Goal: Use online tool/utility: Utilize a website feature to perform a specific function

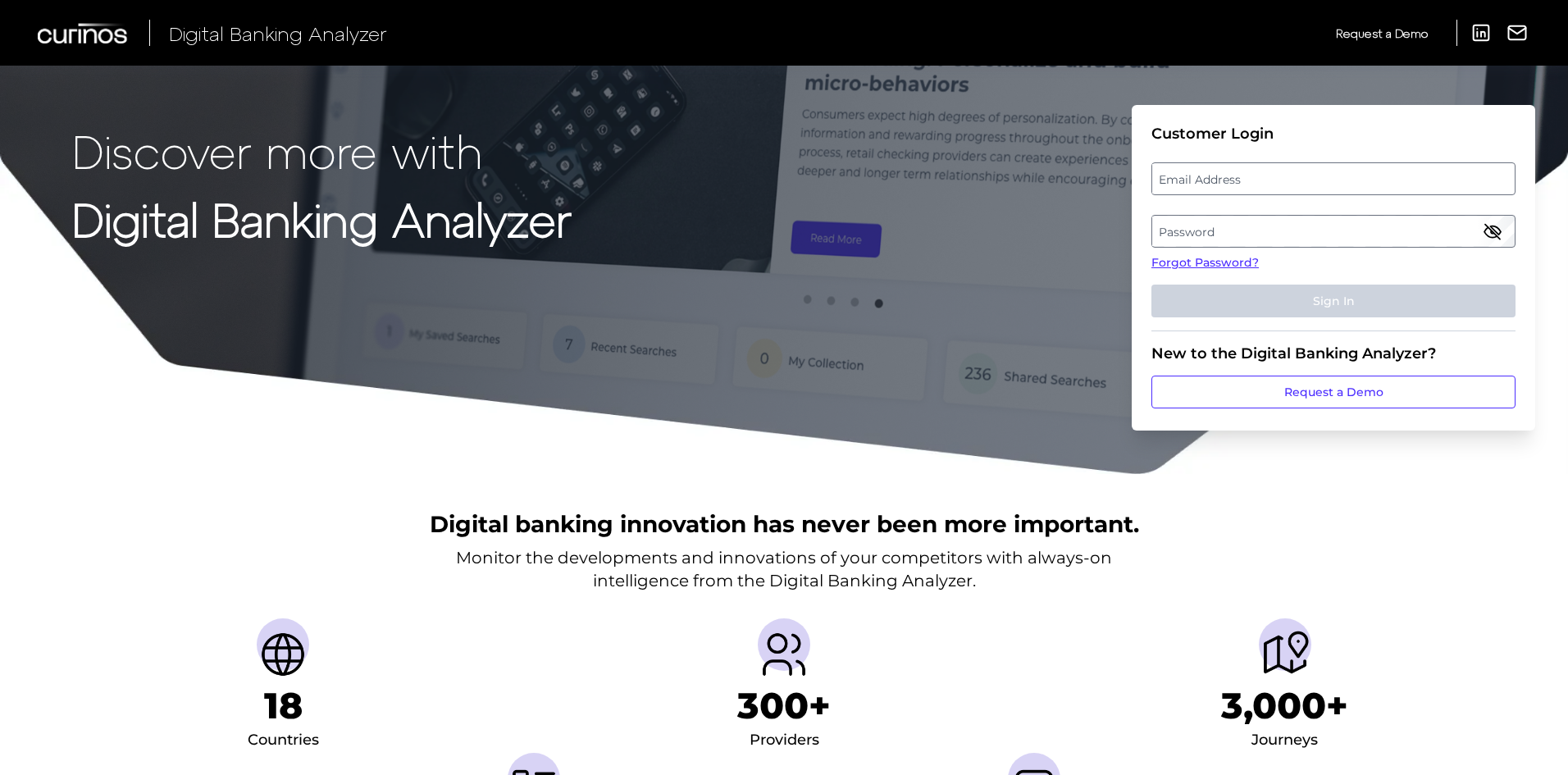
click at [1289, 178] on label "Email Address" at bounding box center [1333, 179] width 362 height 30
click at [1289, 178] on input "email" at bounding box center [1333, 179] width 364 height 32
click at [1260, 180] on input "Email Address" at bounding box center [1333, 179] width 364 height 32
type input "[PERSON_NAME][EMAIL_ADDRESS][PERSON_NAME][DOMAIN_NAME]"
click at [1229, 235] on label "Password" at bounding box center [1333, 231] width 362 height 30
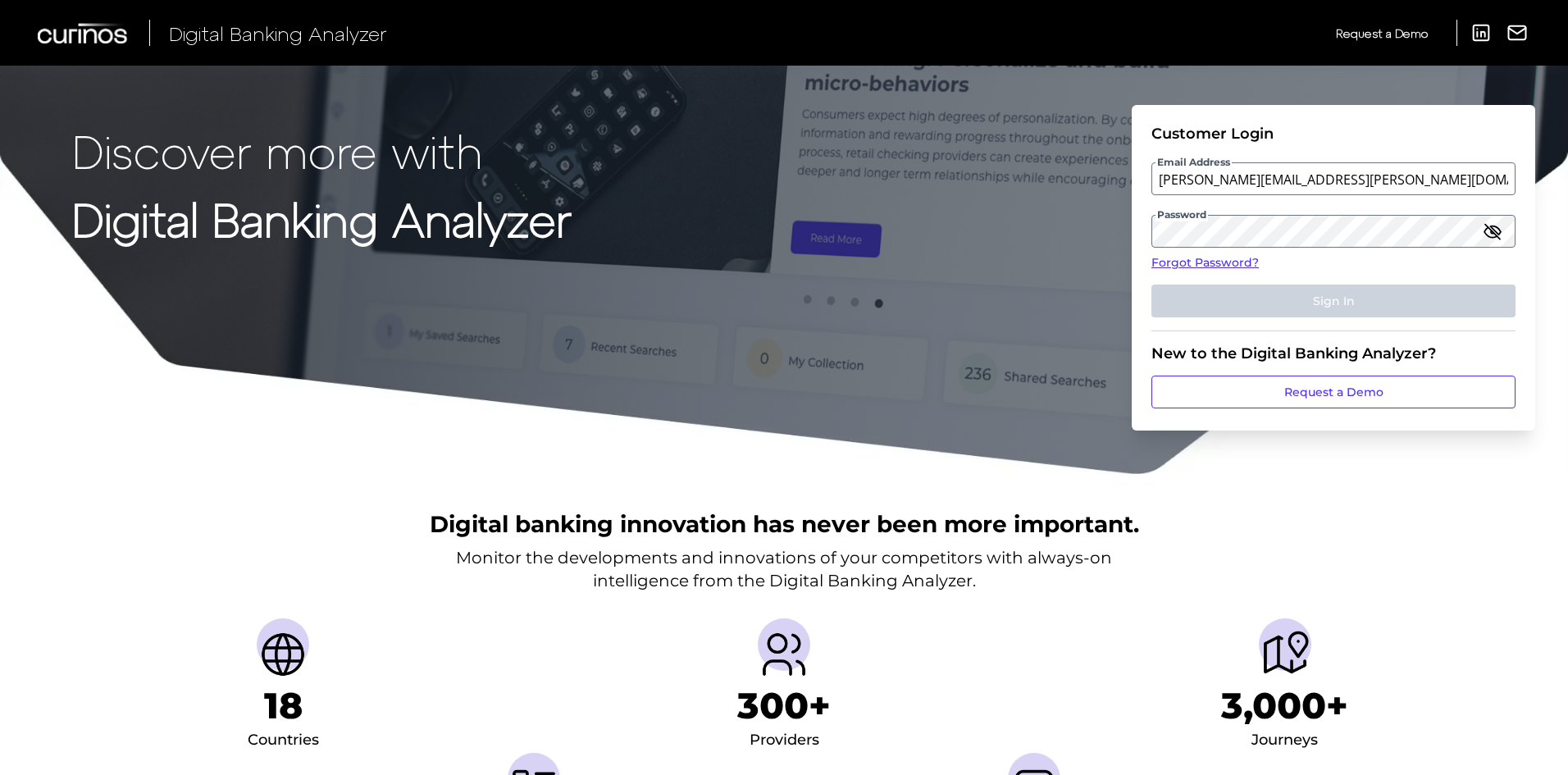
click at [1492, 235] on icon "button" at bounding box center [1493, 231] width 20 height 20
click at [1403, 235] on label "Password" at bounding box center [1333, 231] width 362 height 30
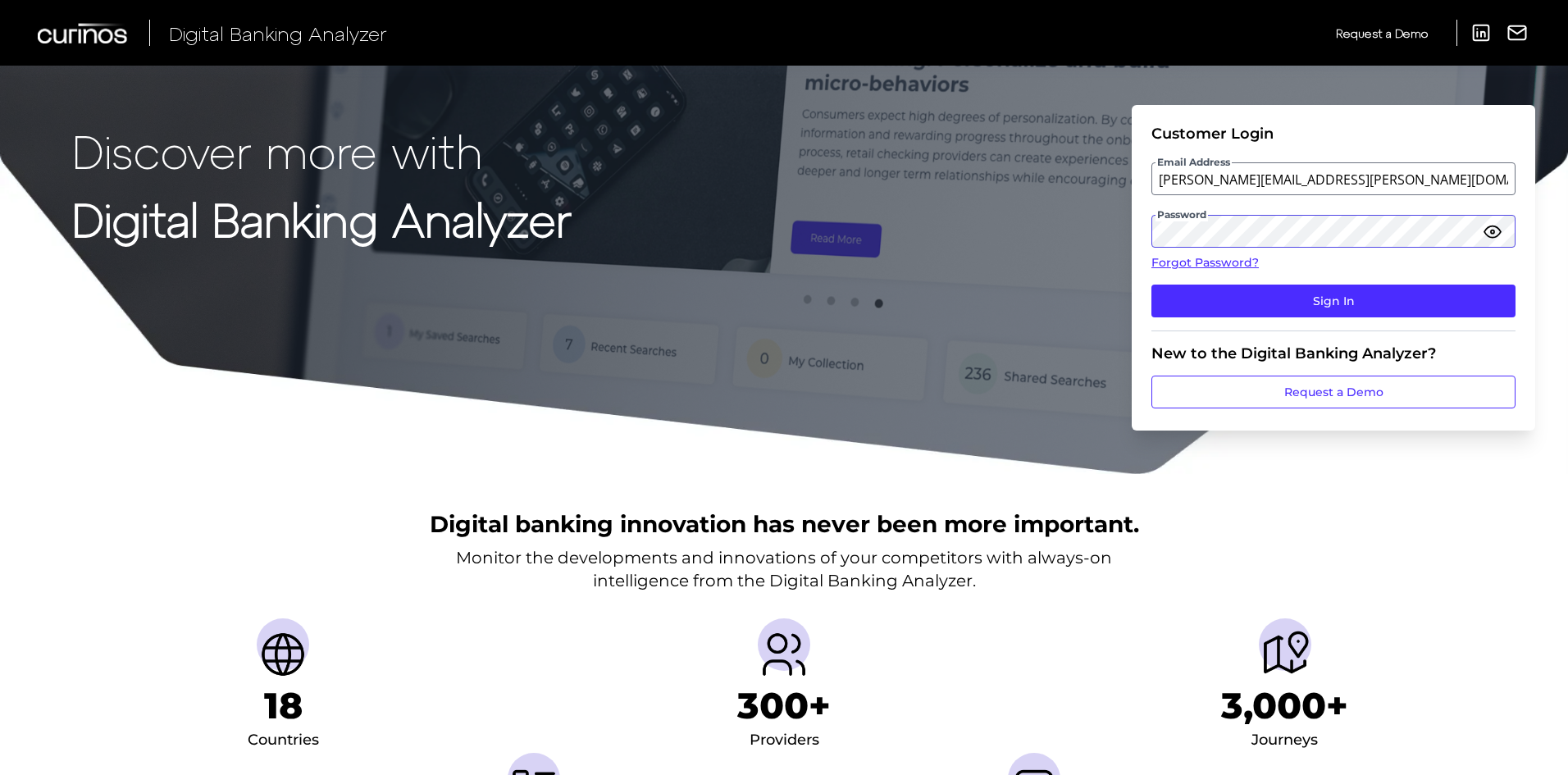
click at [1151, 284] on button "Sign In" at bounding box center [1333, 300] width 364 height 32
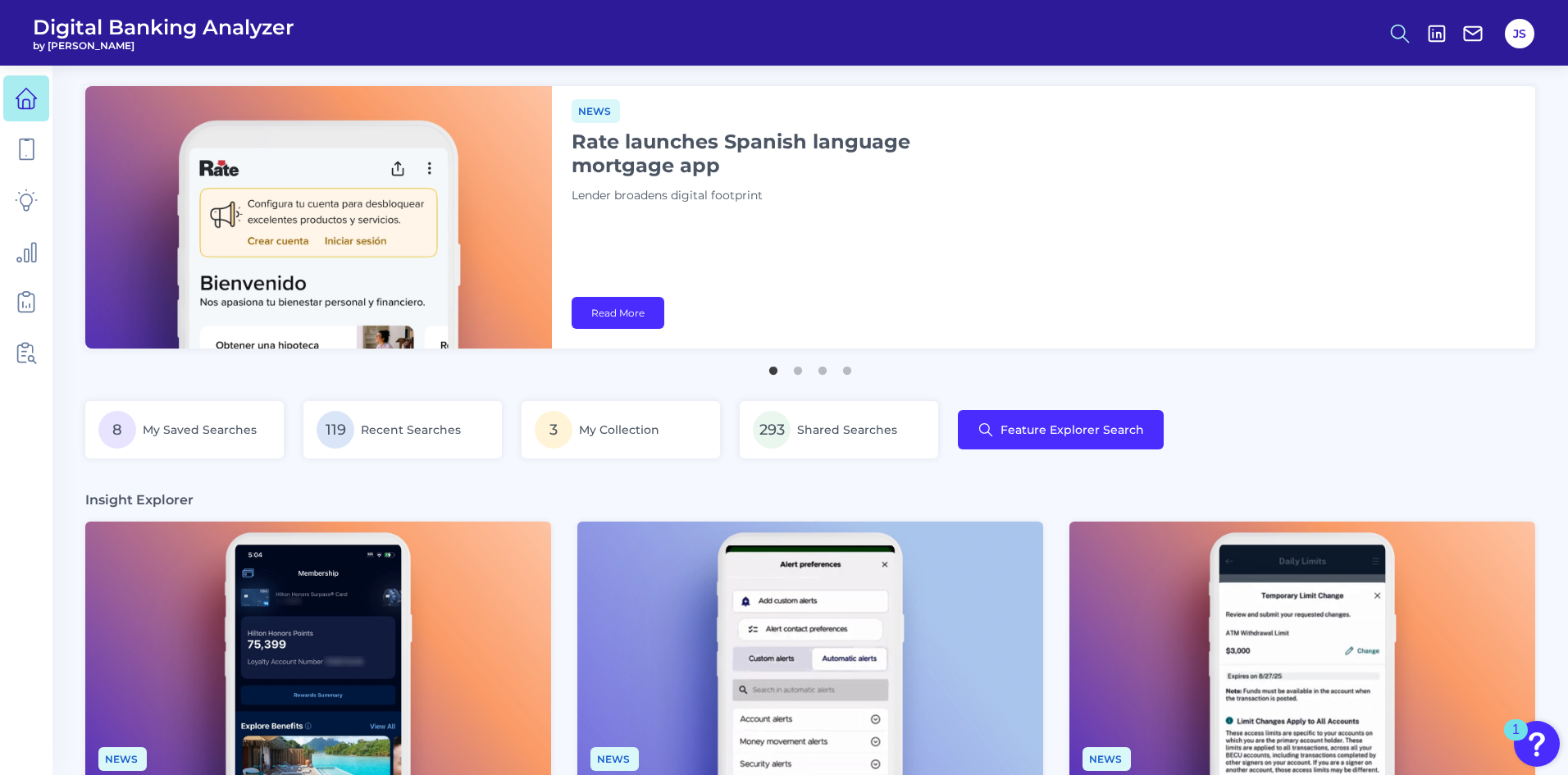
click at [1401, 28] on icon at bounding box center [1399, 33] width 23 height 23
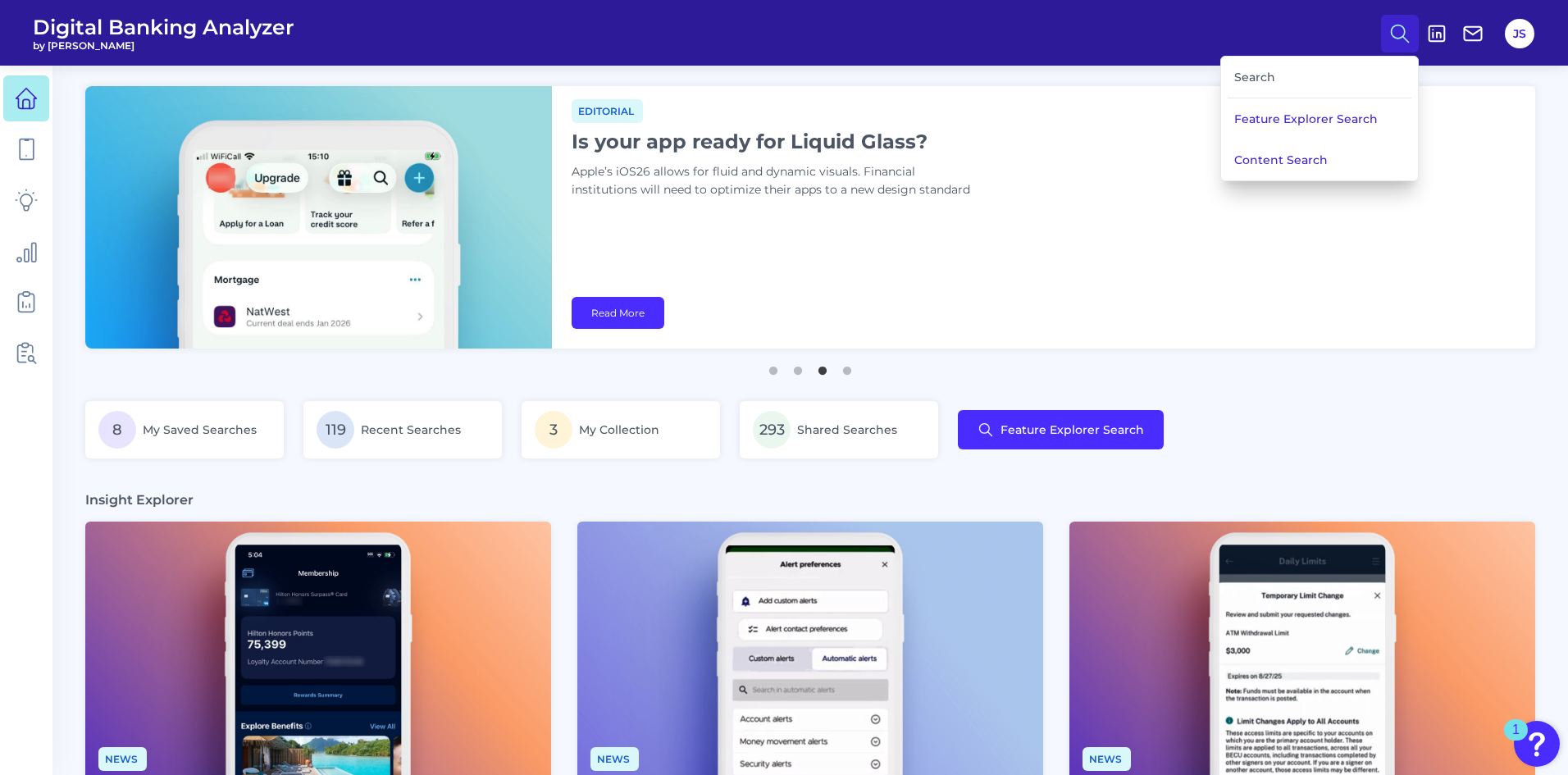
click at [1397, 23] on icon at bounding box center [1399, 33] width 23 height 23
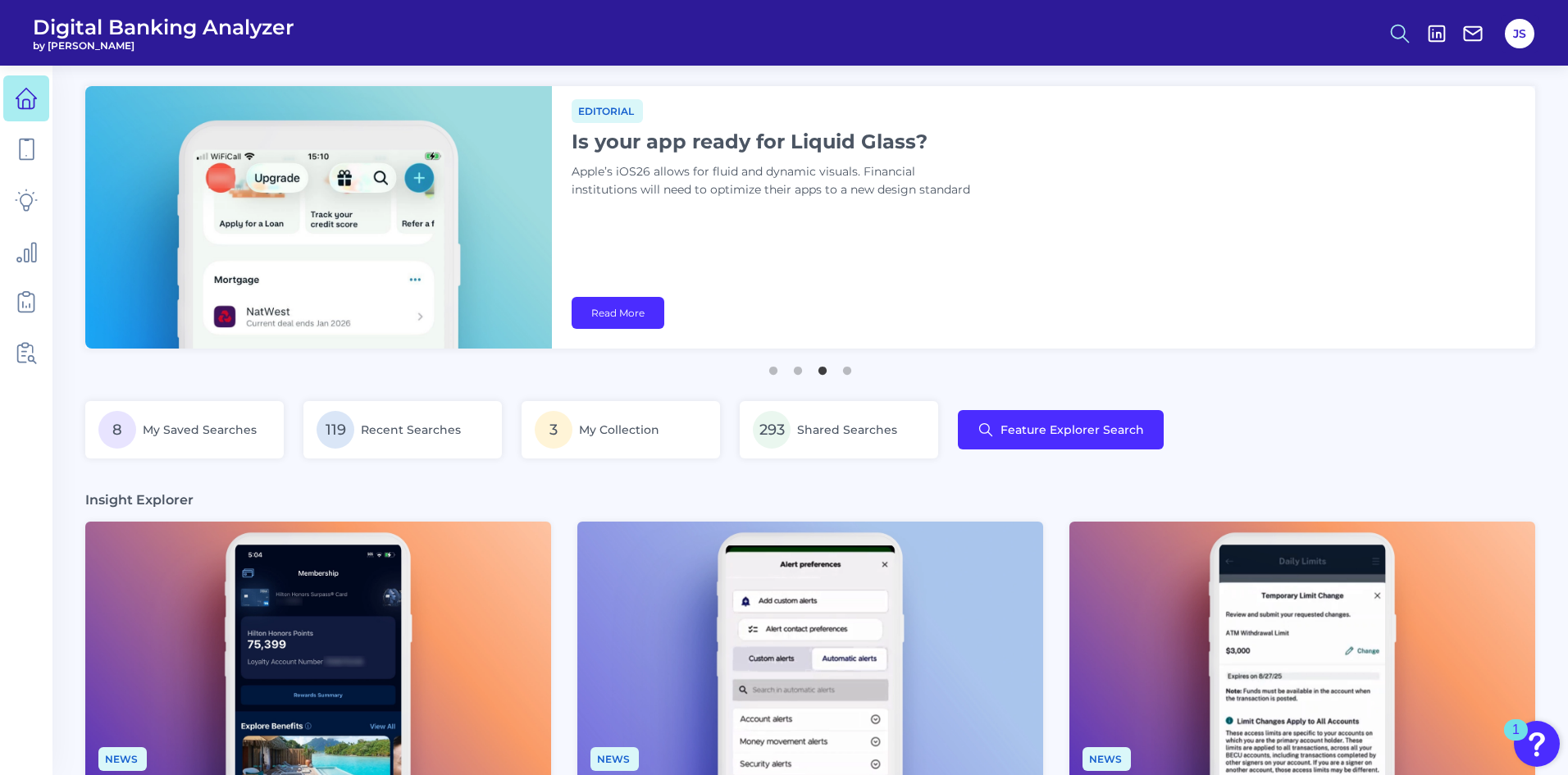
click at [1402, 27] on icon at bounding box center [1399, 33] width 23 height 23
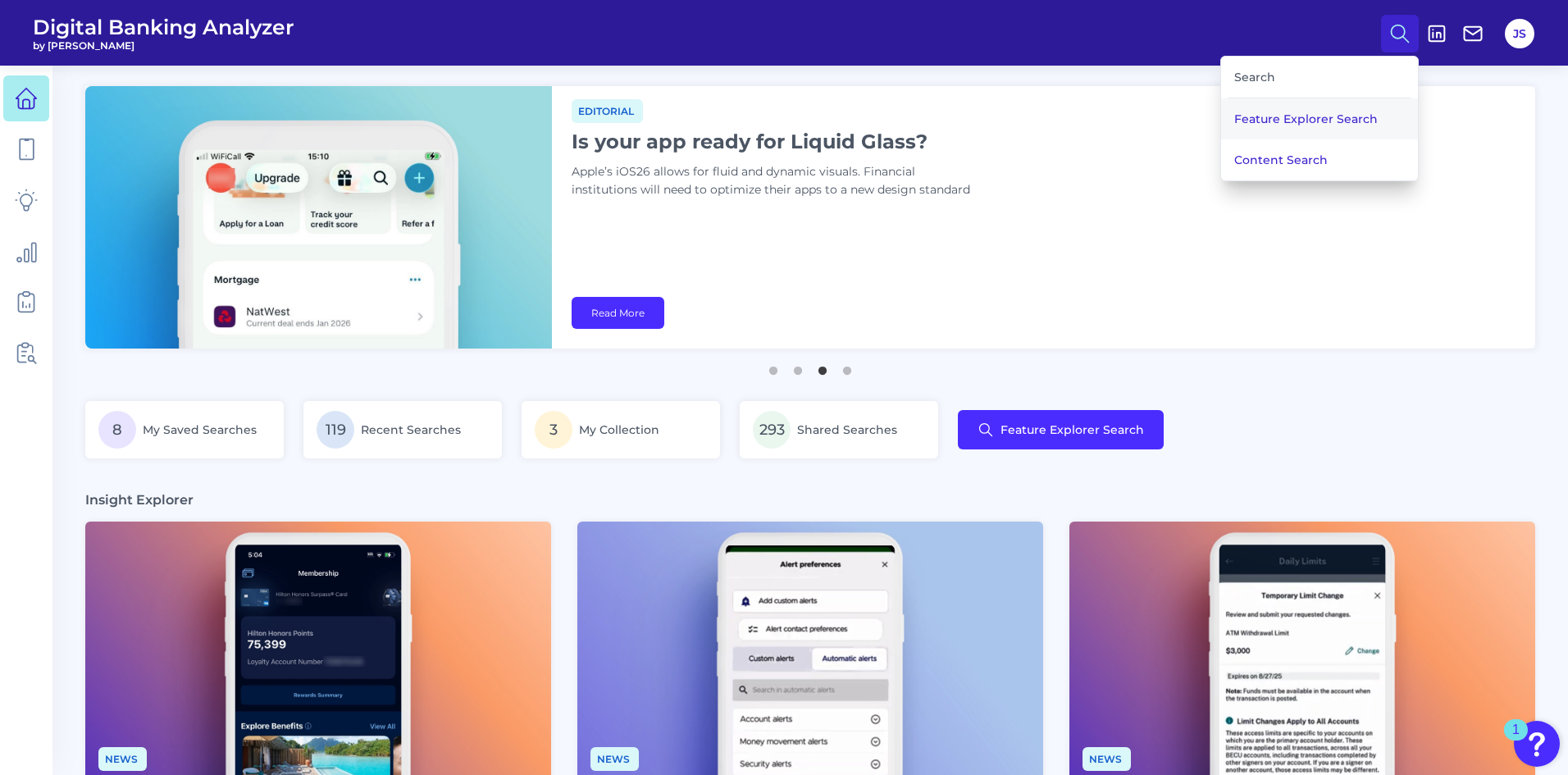
click at [1323, 118] on button "Feature Explorer Search" at bounding box center [1320, 118] width 197 height 41
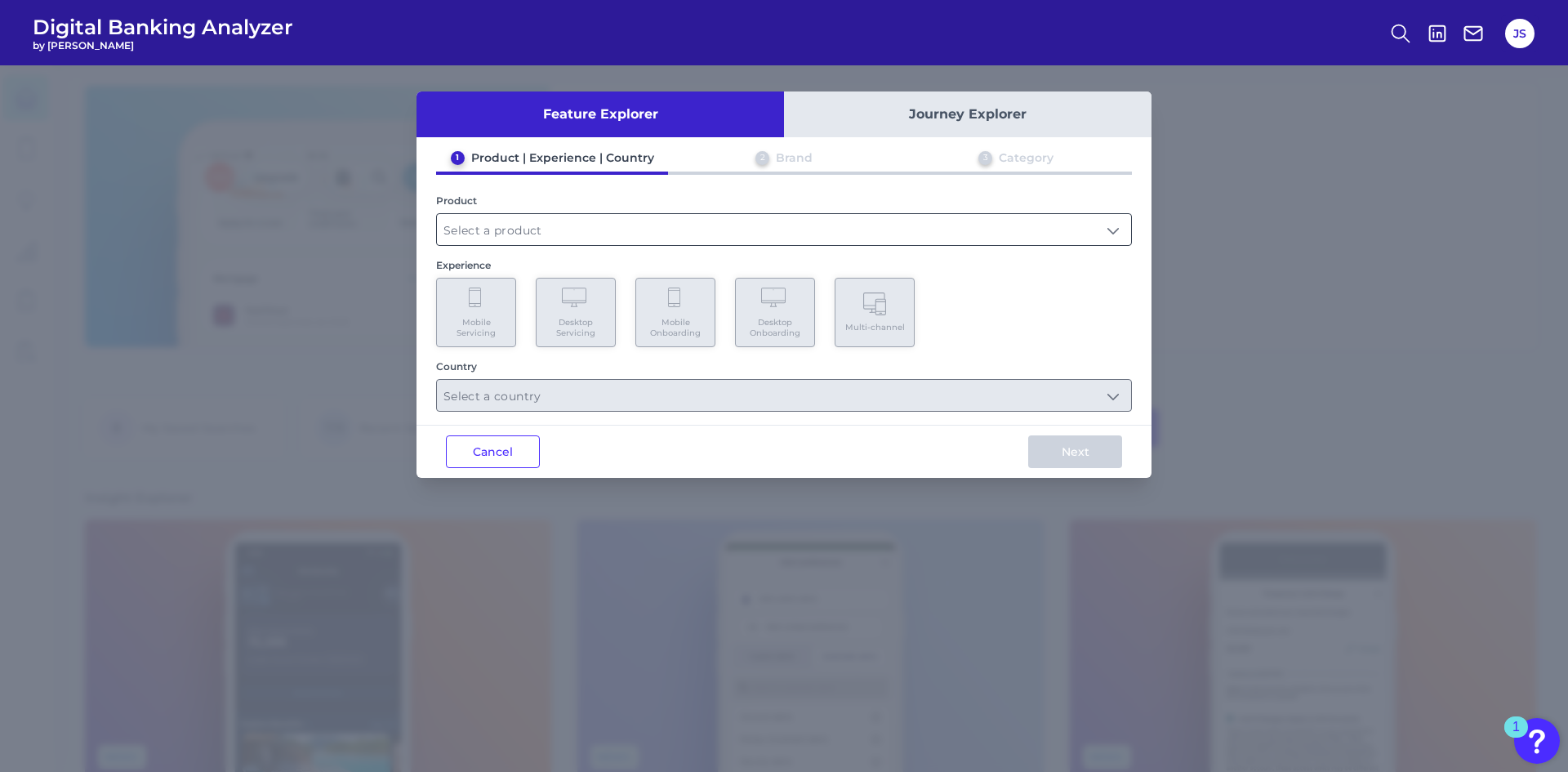
click at [704, 234] on input "text" at bounding box center [784, 229] width 695 height 31
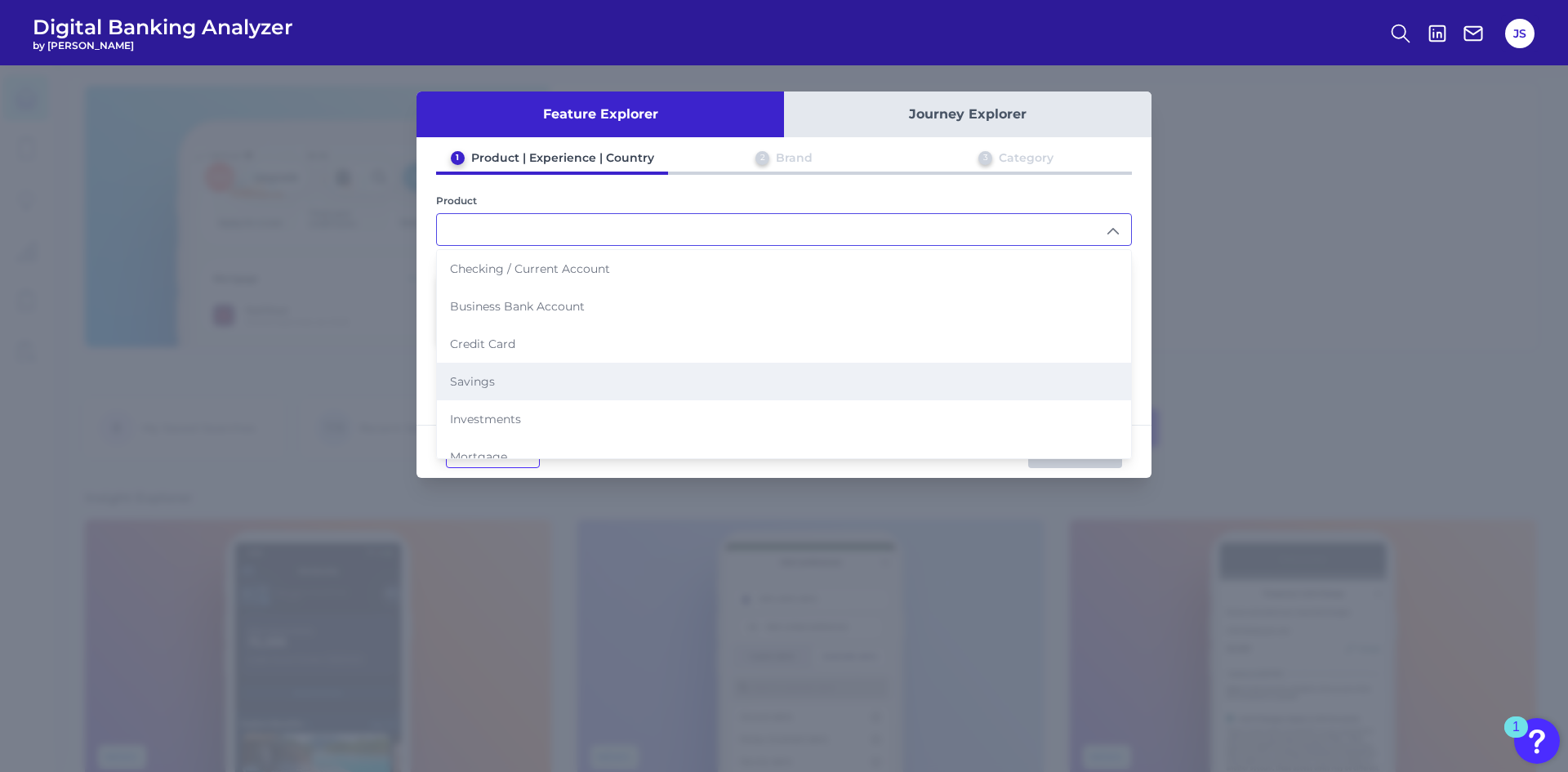
scroll to position [164, 0]
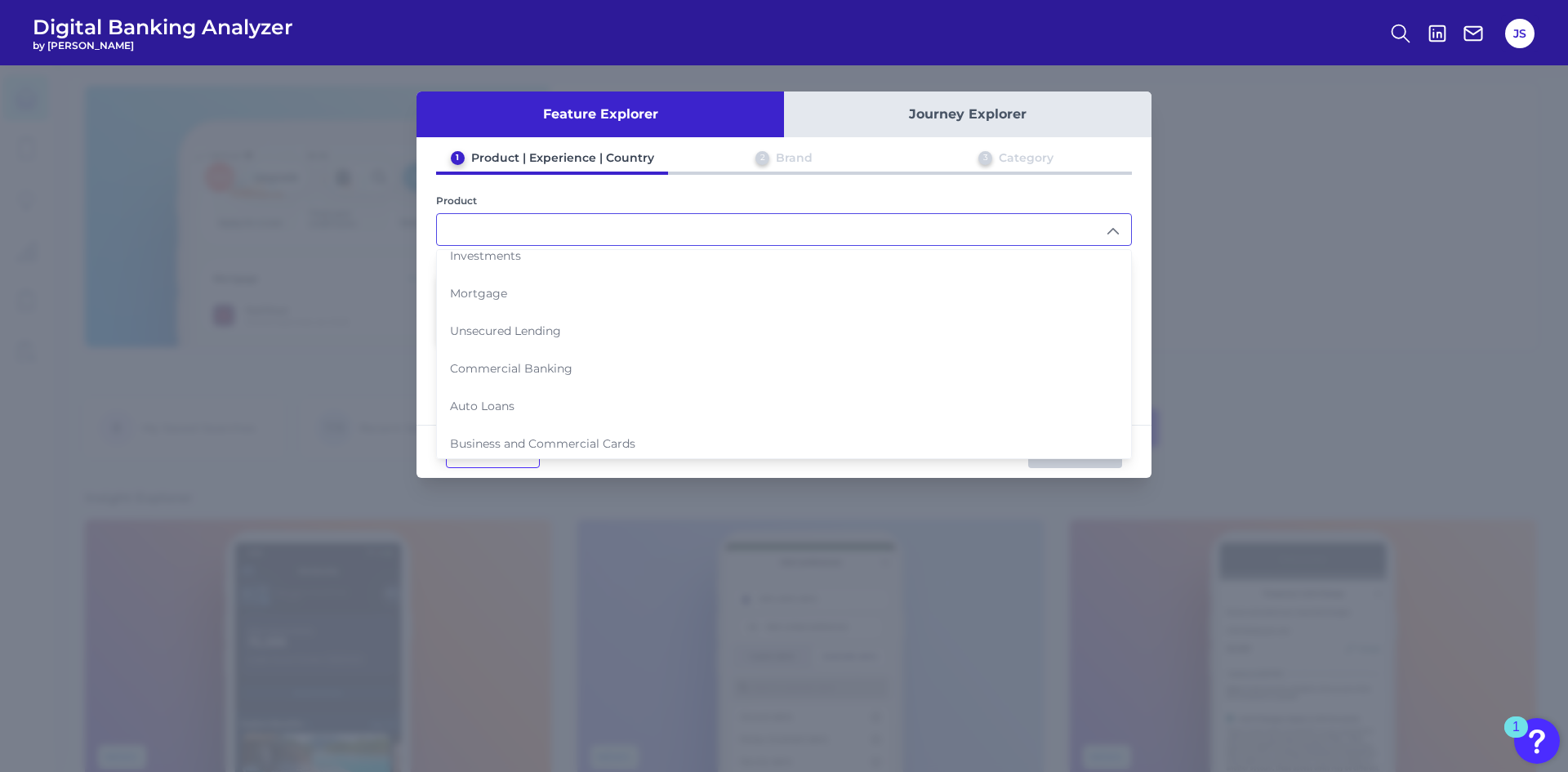
click at [494, 363] on span "Commercial Banking" at bounding box center [511, 368] width 122 height 14
type input "Commercial Banking"
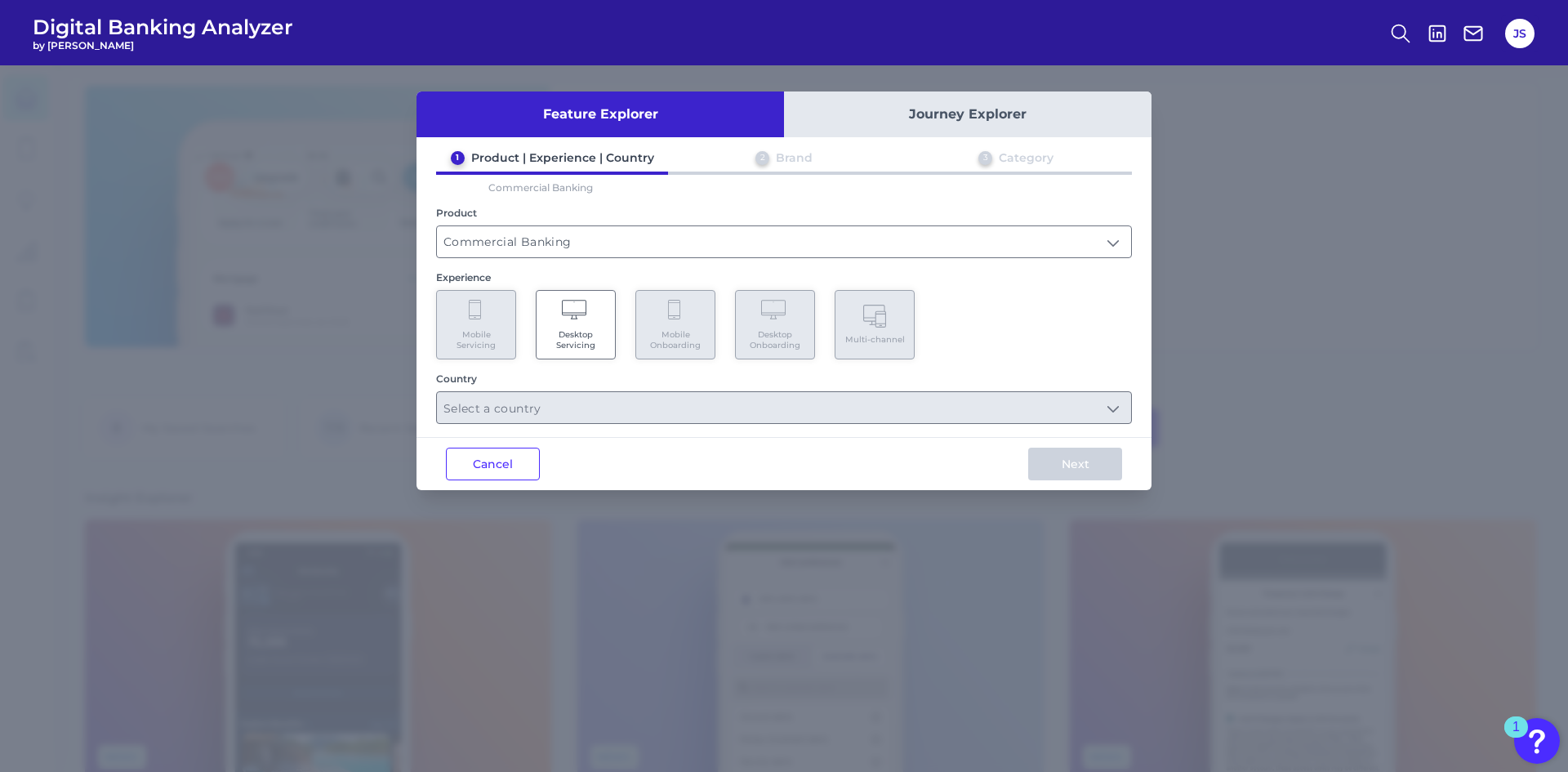
click at [579, 331] on span "Desktop Servicing" at bounding box center [575, 340] width 62 height 22
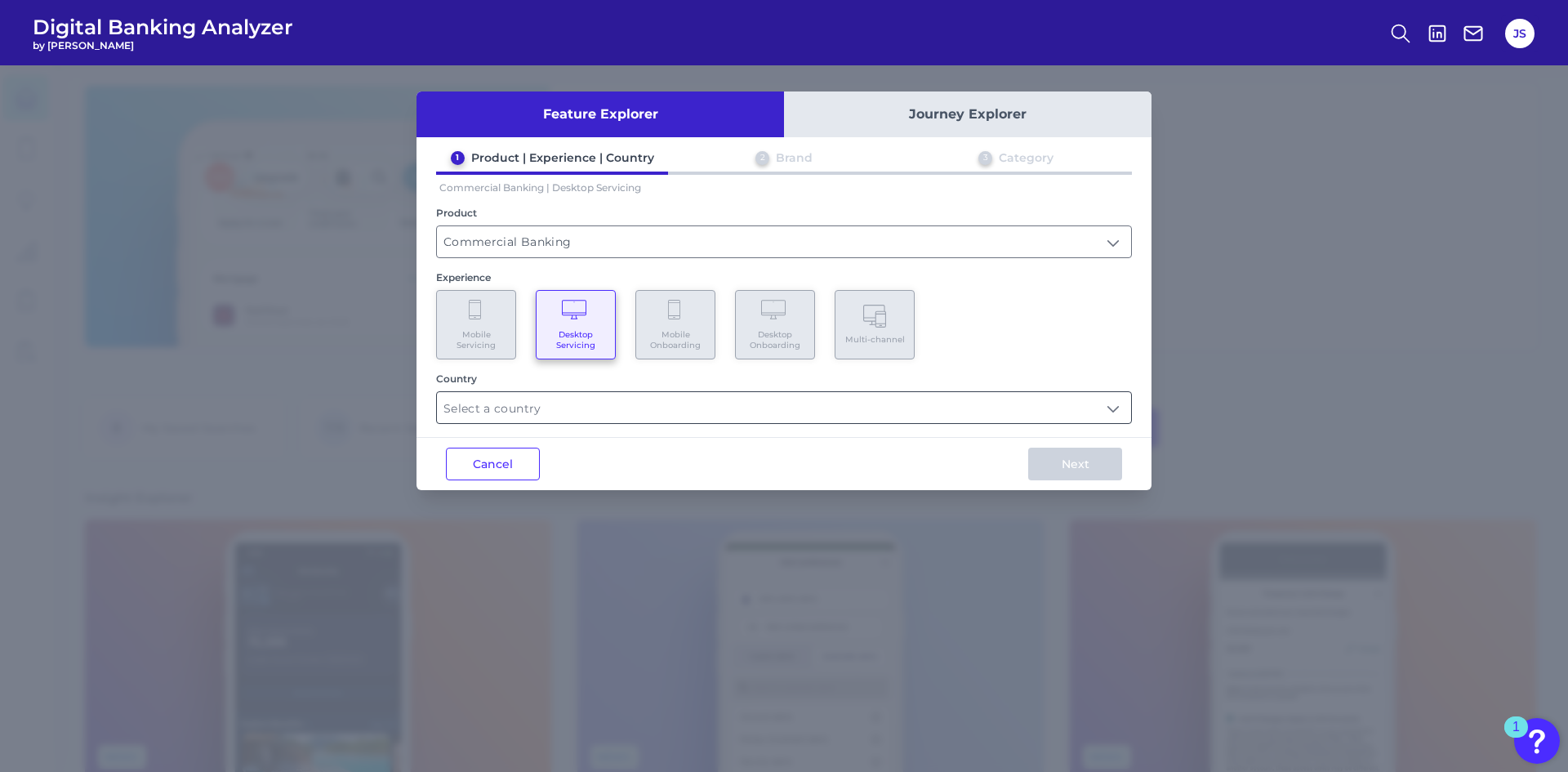
click at [551, 409] on input "text" at bounding box center [784, 407] width 695 height 31
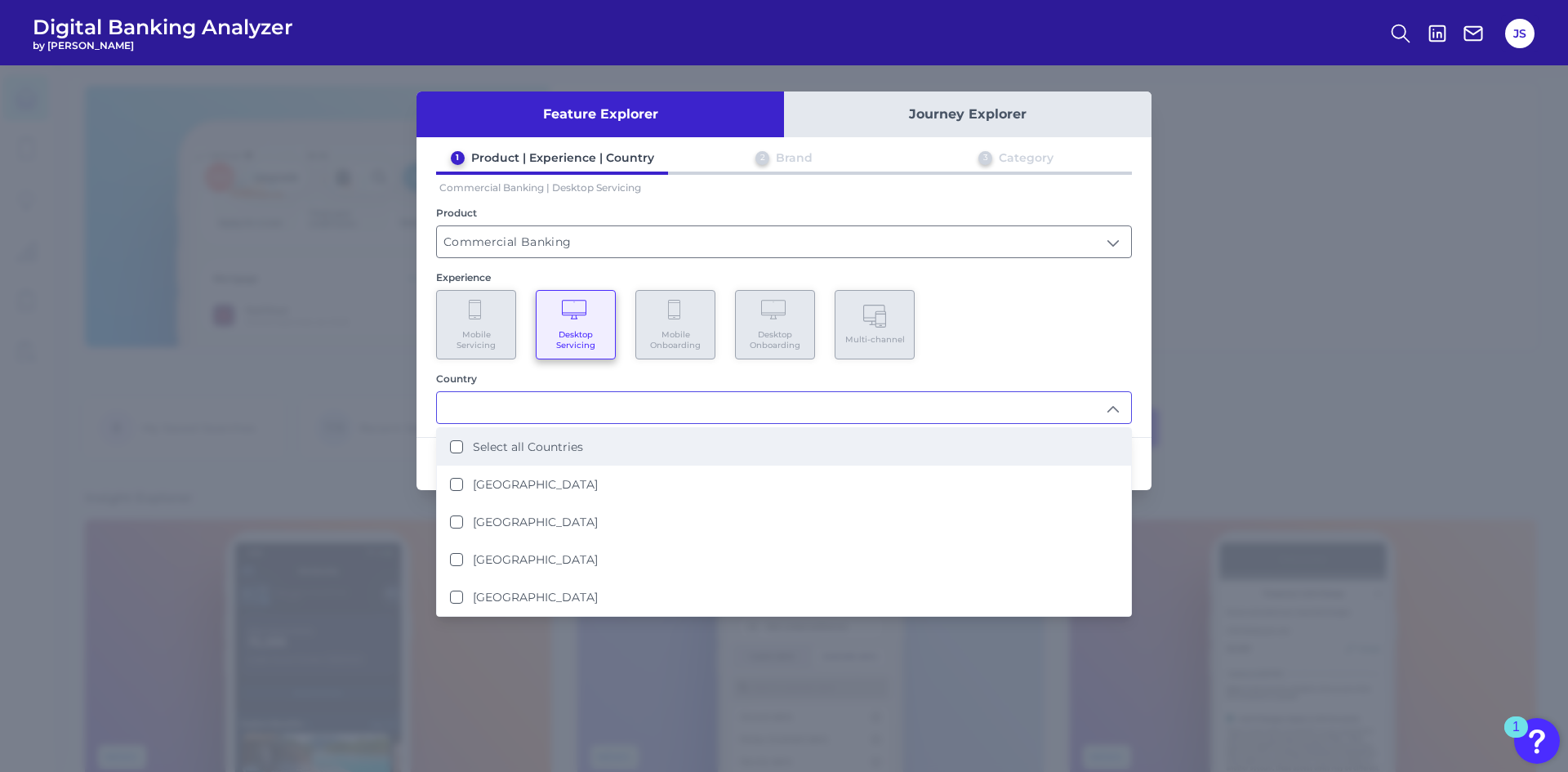
click at [454, 446] on Countries "Select all Countries" at bounding box center [456, 447] width 13 height 13
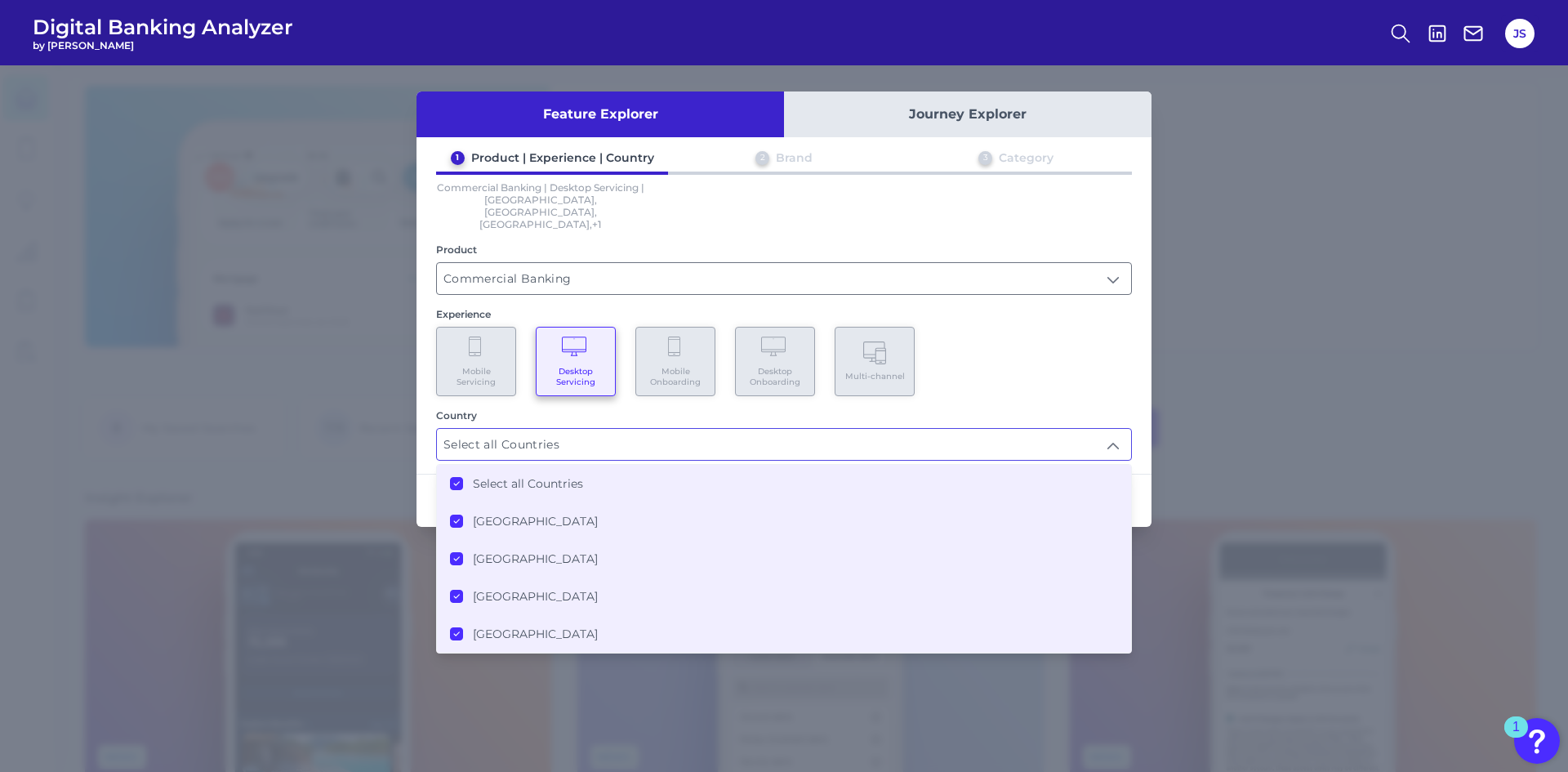
type input "Select all Countries"
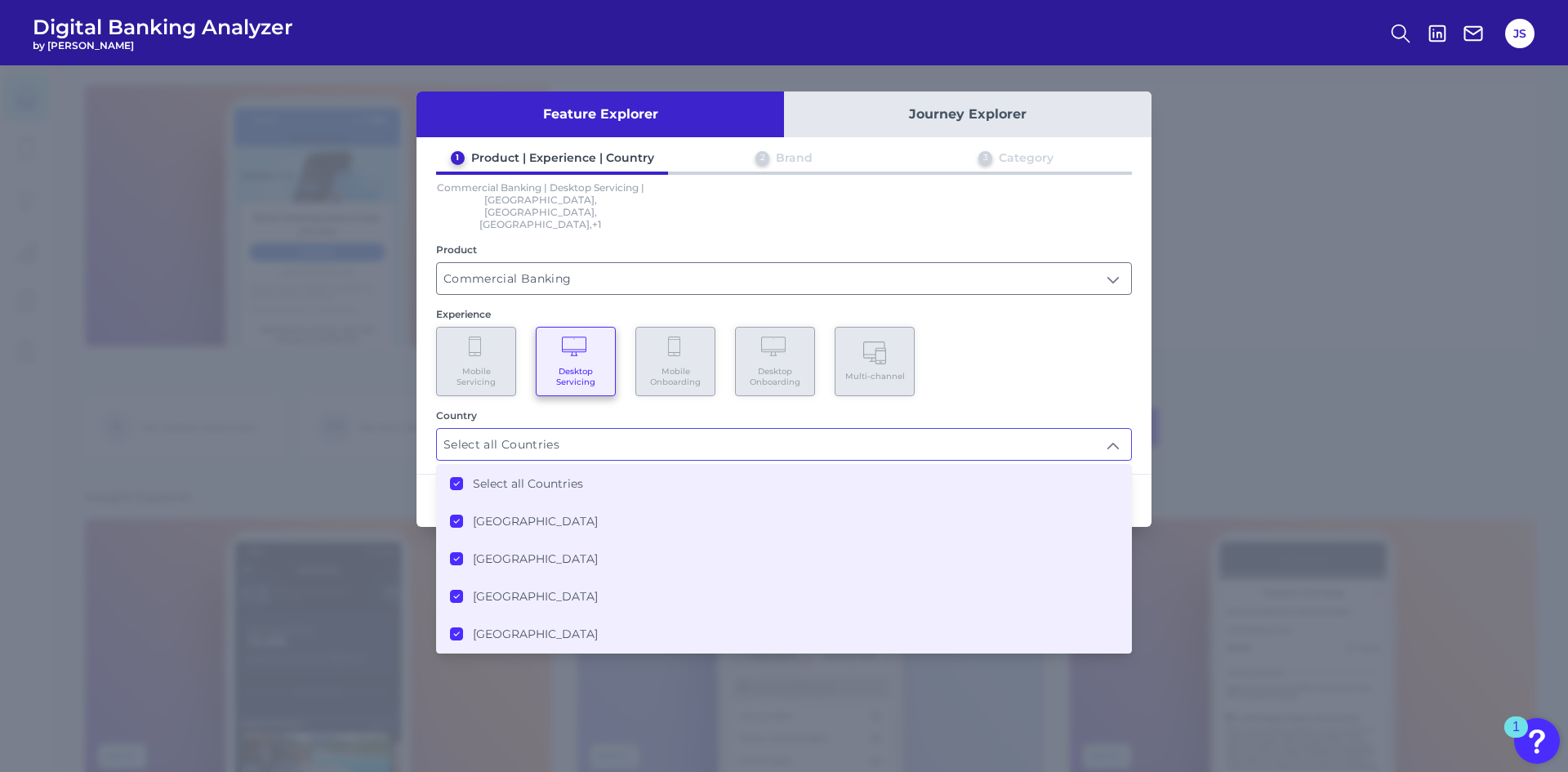
click at [421, 442] on div "Feature Explorer Journey Explorer 1 Product | Experience | Country 2 Brand 3 Ca…" at bounding box center [784, 309] width 735 height 436
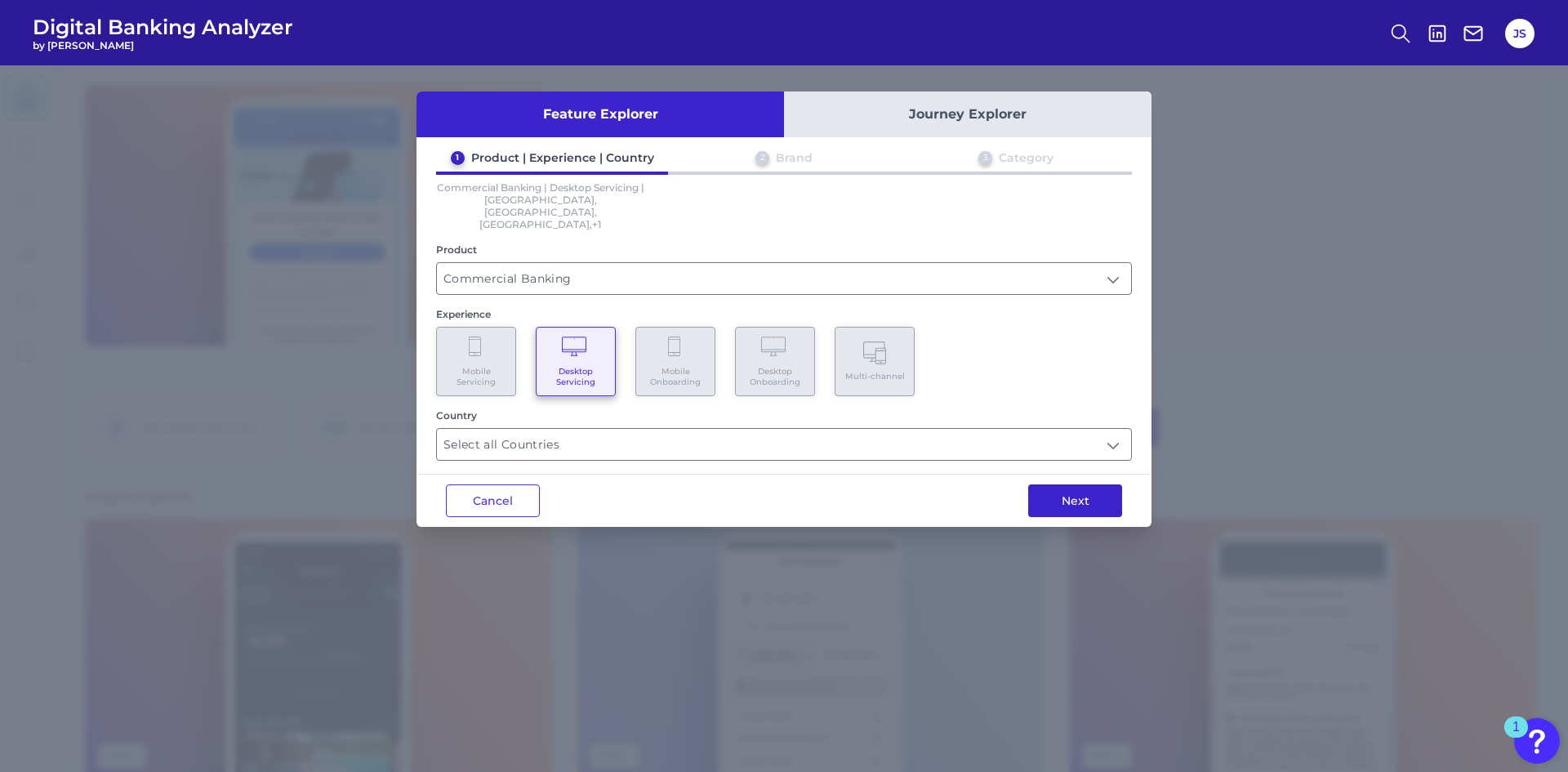
click at [1059, 484] on button "Next" at bounding box center [1076, 501] width 94 height 32
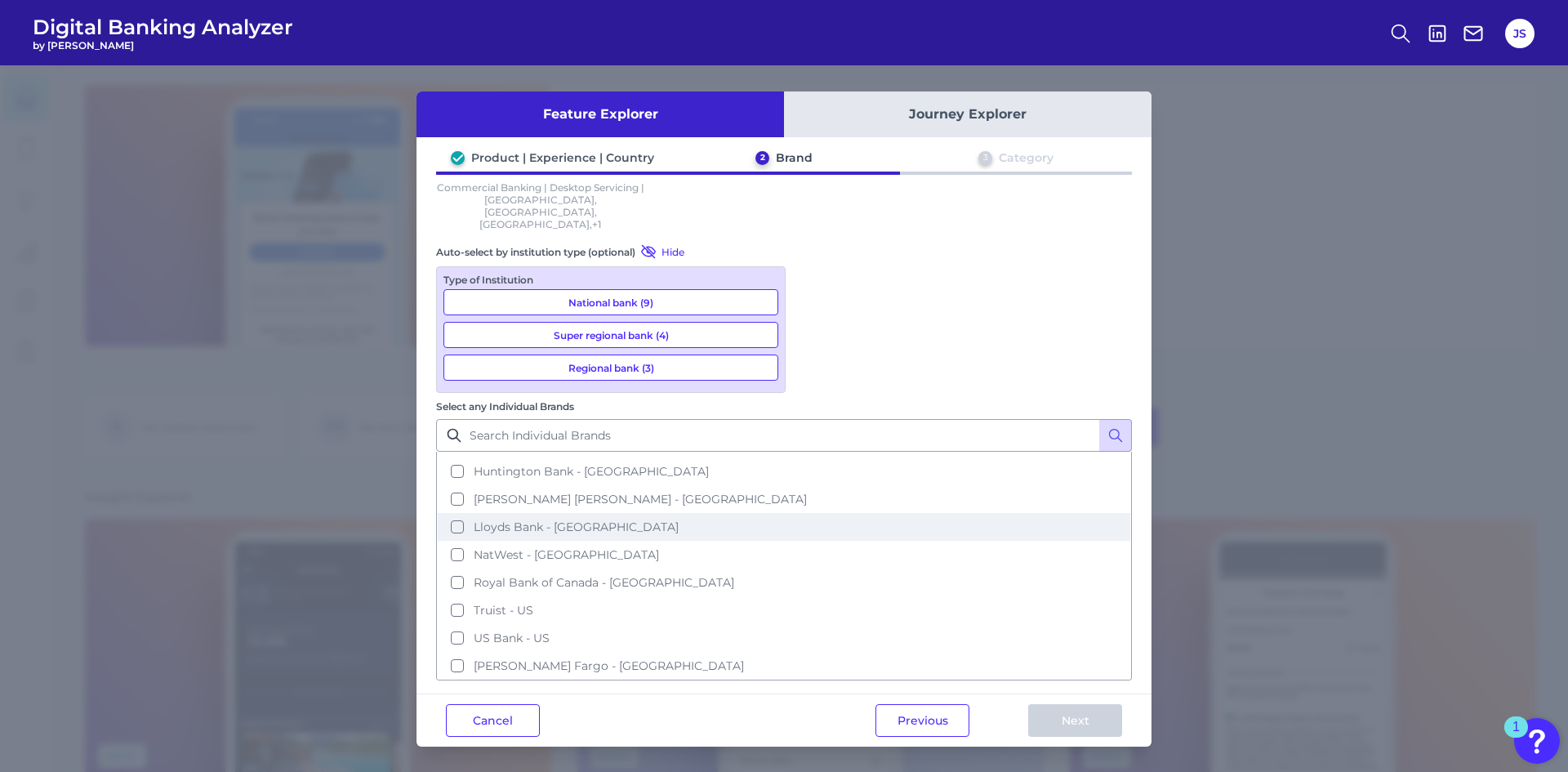
scroll to position [246, 0]
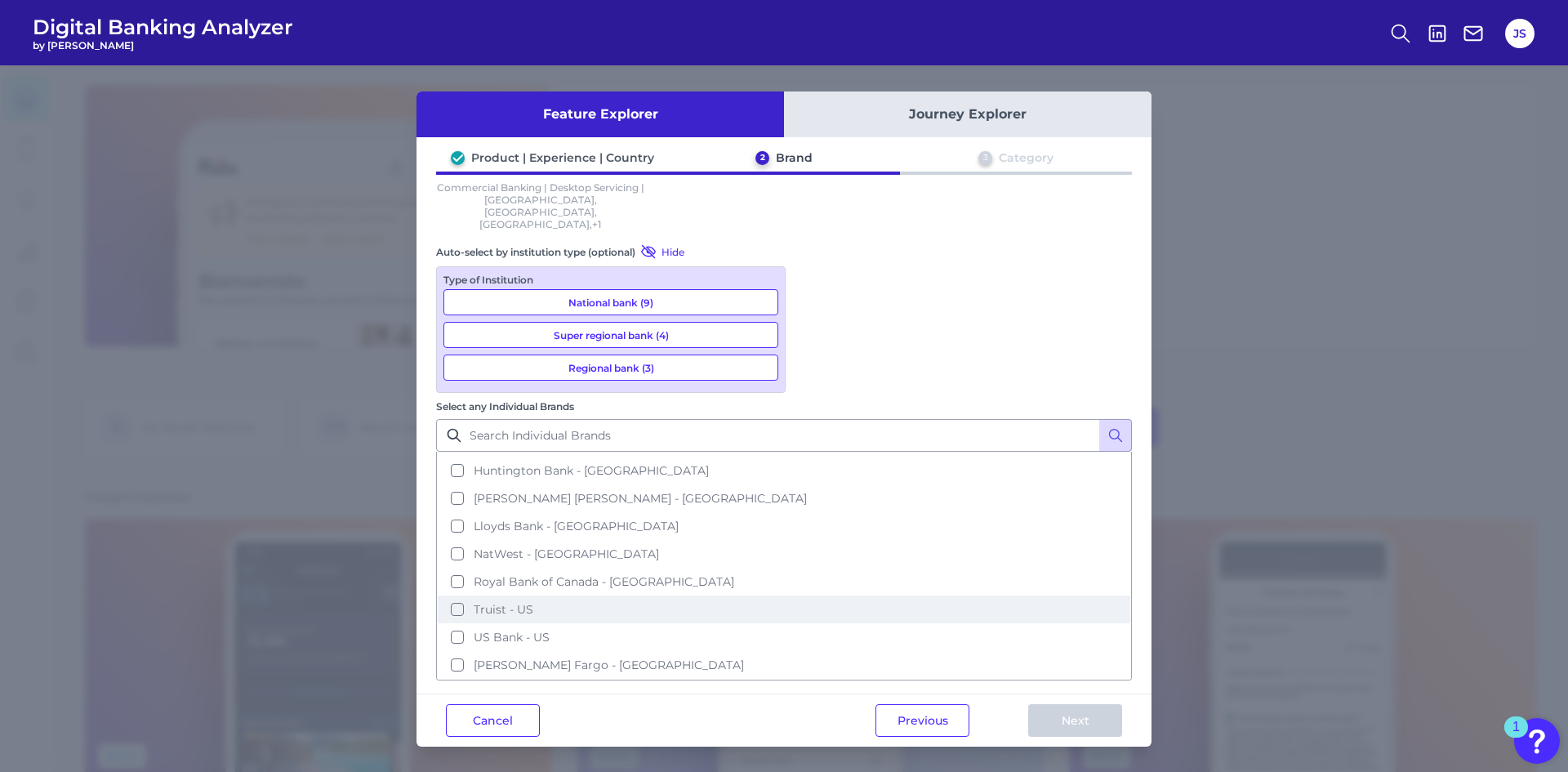
click at [805, 596] on button "Truist - US" at bounding box center [784, 609] width 693 height 28
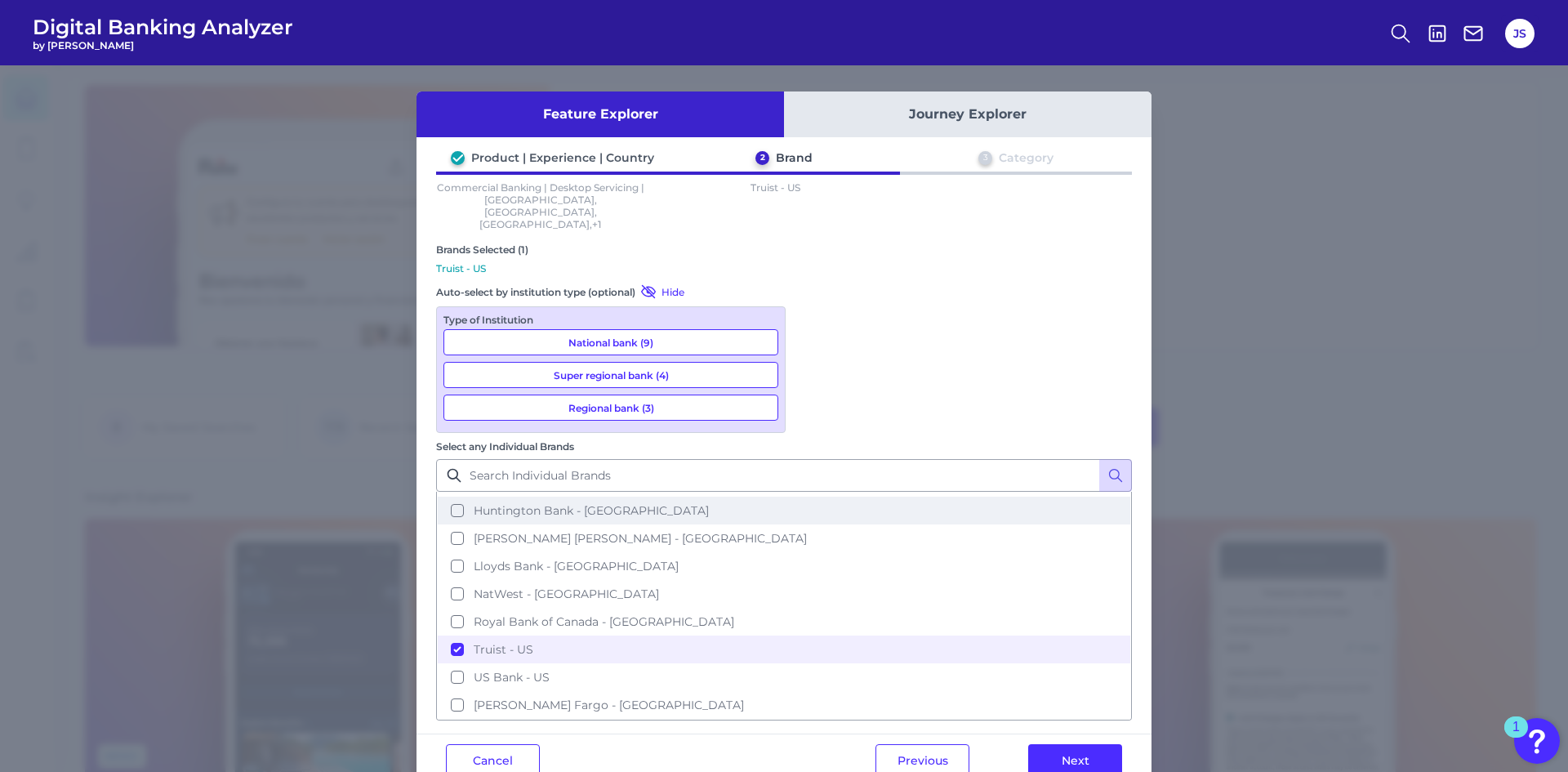
click at [814, 497] on button "Huntington Bank - [GEOGRAPHIC_DATA]" at bounding box center [784, 510] width 693 height 28
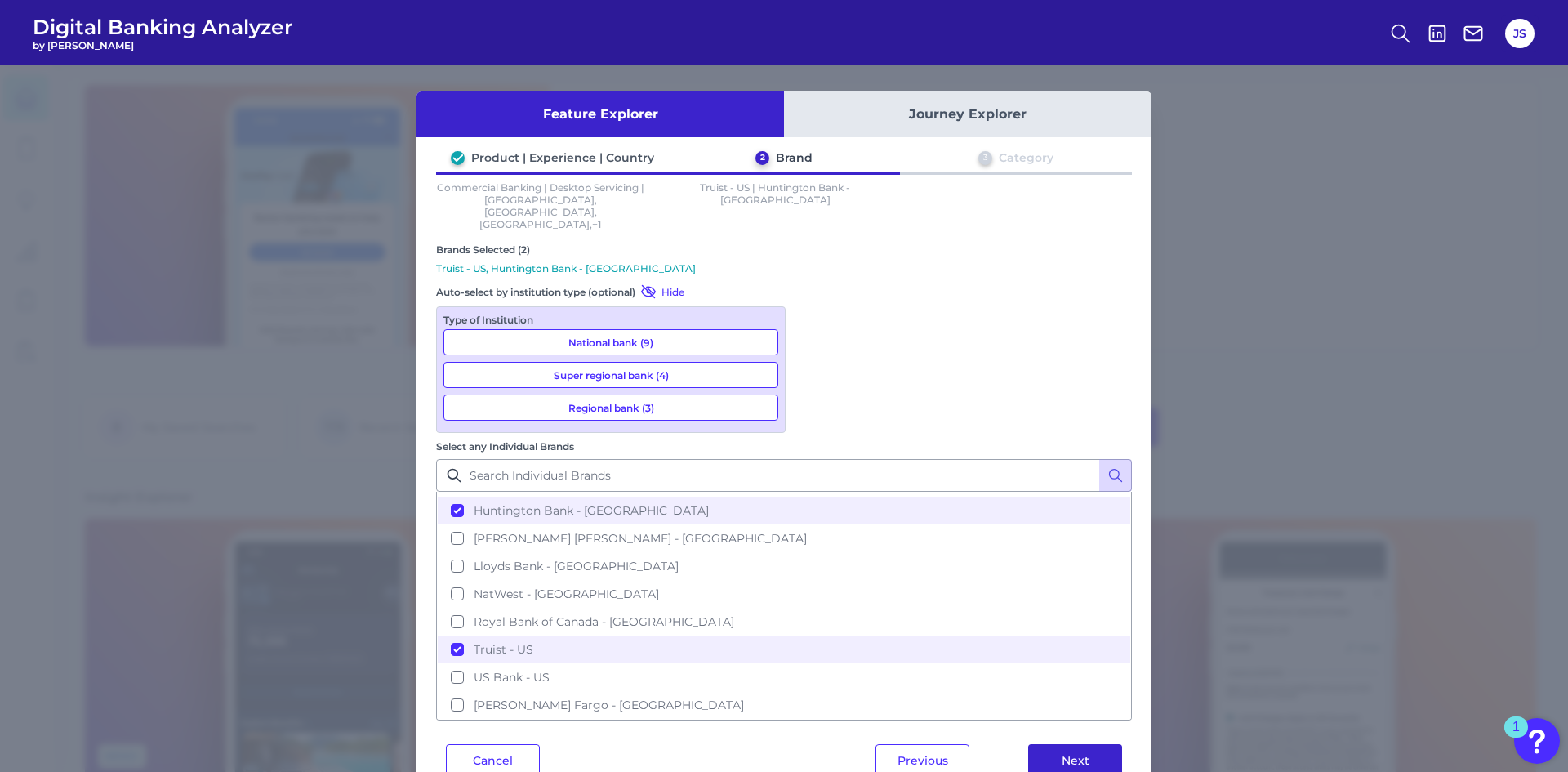
click at [1064, 744] on button "Next" at bounding box center [1076, 760] width 94 height 32
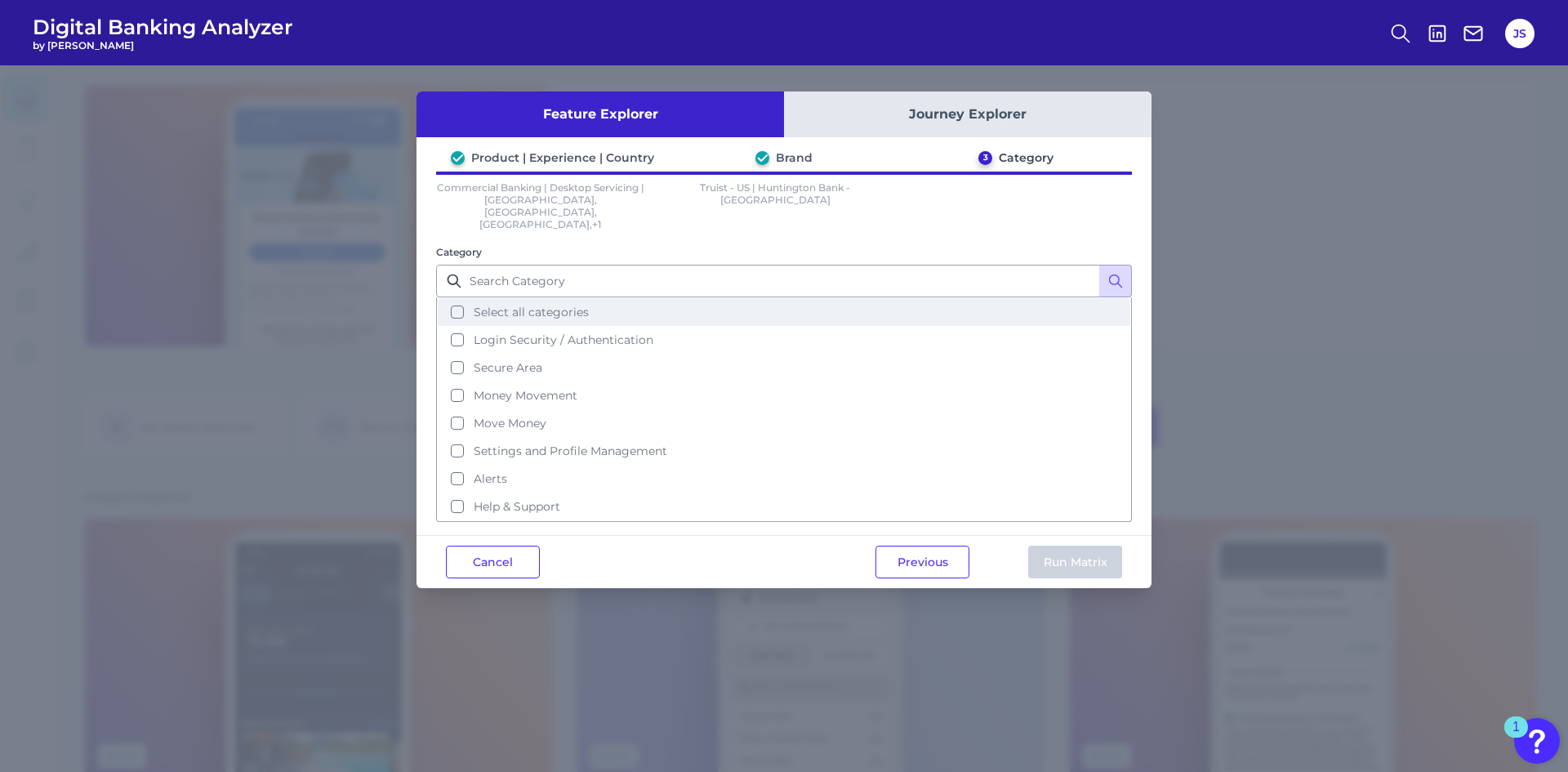
click at [452, 298] on button "Select all categories" at bounding box center [784, 312] width 693 height 28
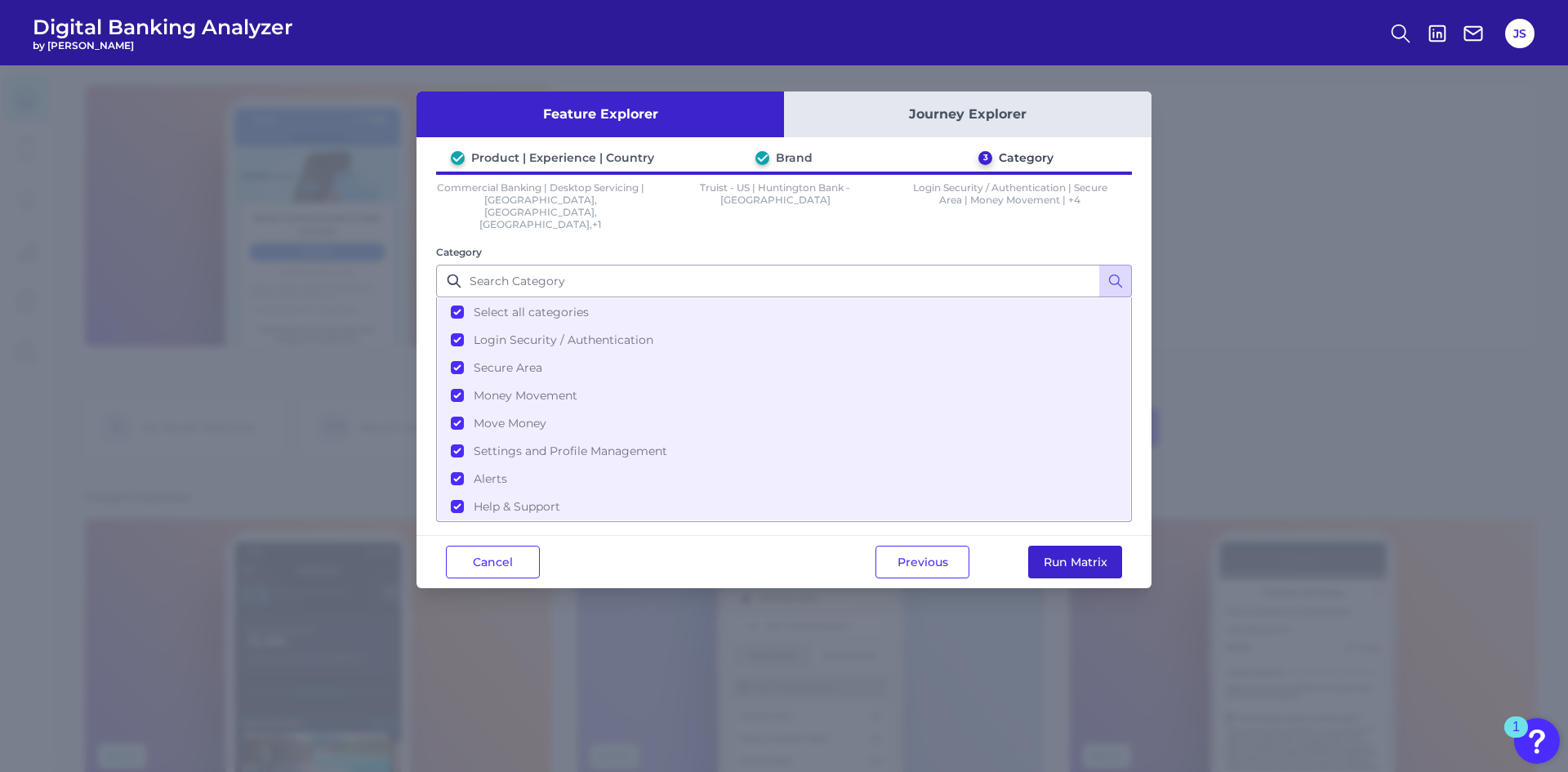
click at [1068, 546] on button "Run Matrix" at bounding box center [1076, 562] width 94 height 32
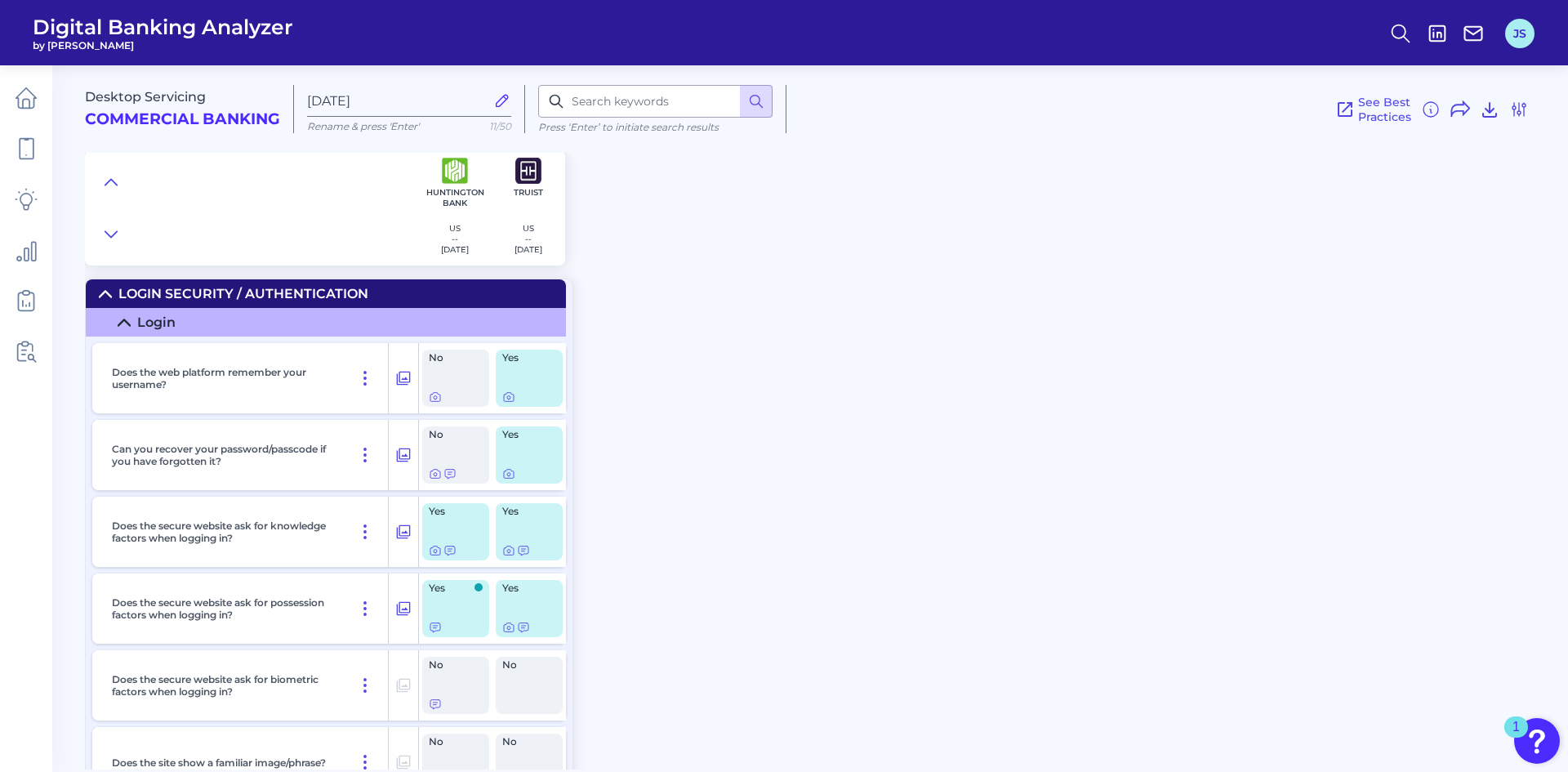
drag, startPoint x: 1541, startPoint y: 19, endPoint x: 1522, endPoint y: 36, distance: 25.5
click at [1532, 29] on header "Digital Banking Analyzer by Curinos JS" at bounding box center [784, 32] width 1568 height 66
click at [1521, 37] on button "JS" at bounding box center [1519, 33] width 30 height 30
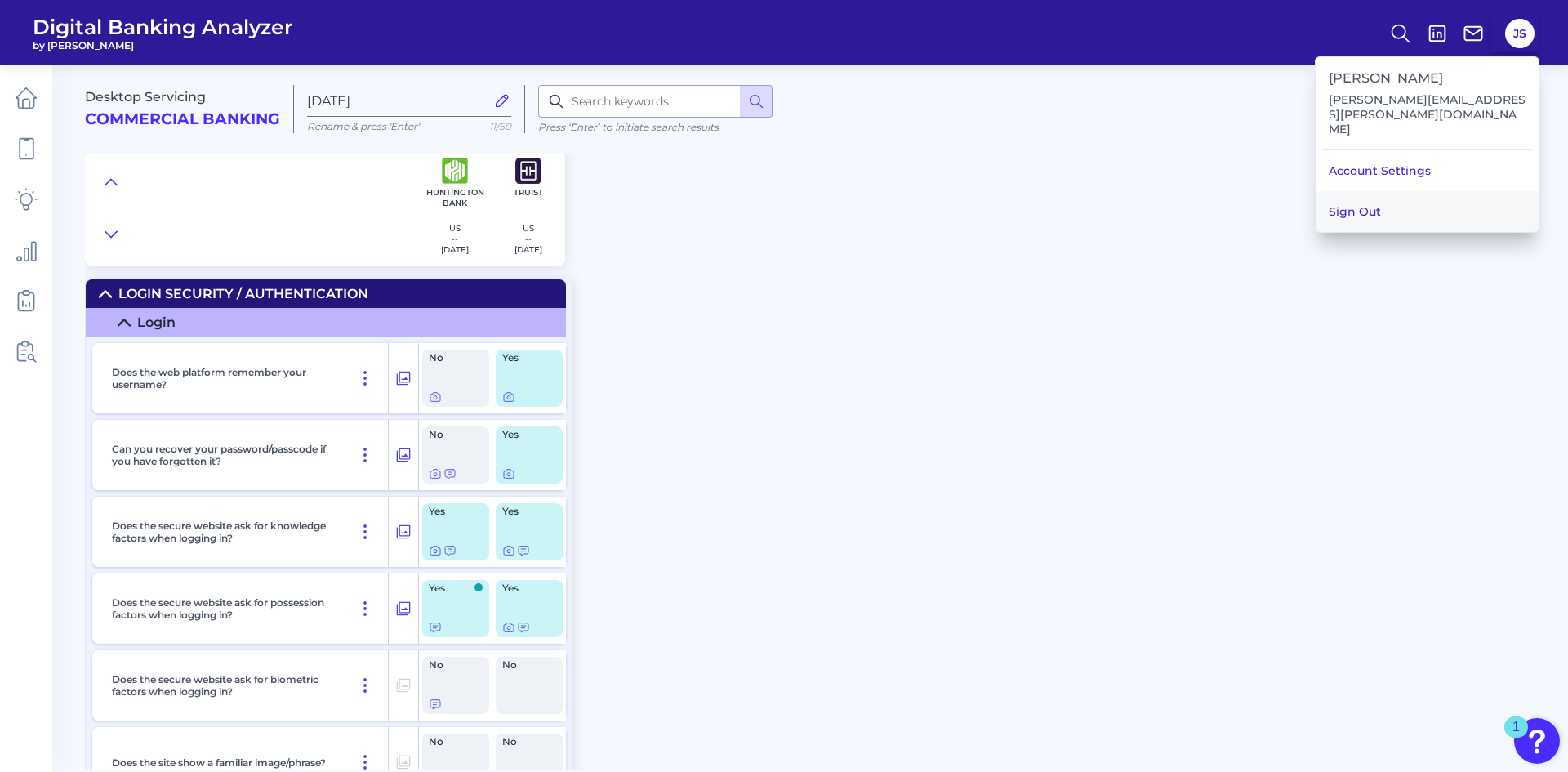
click at [1382, 191] on button "Sign Out" at bounding box center [1428, 211] width 223 height 40
